Goal: Navigation & Orientation: Find specific page/section

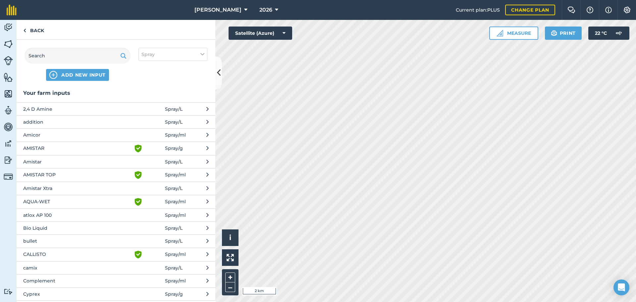
scroll to position [99, 0]
click at [220, 73] on icon at bounding box center [219, 73] width 4 height 12
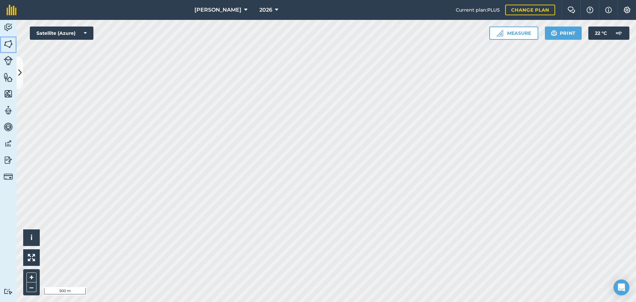
click at [10, 42] on img at bounding box center [8, 44] width 9 height 10
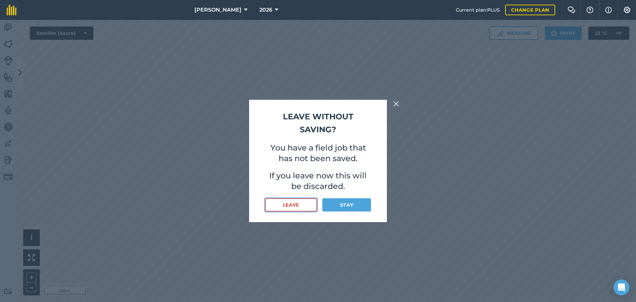
click at [306, 202] on button "Leave" at bounding box center [291, 204] width 52 height 13
